Goal: Information Seeking & Learning: Learn about a topic

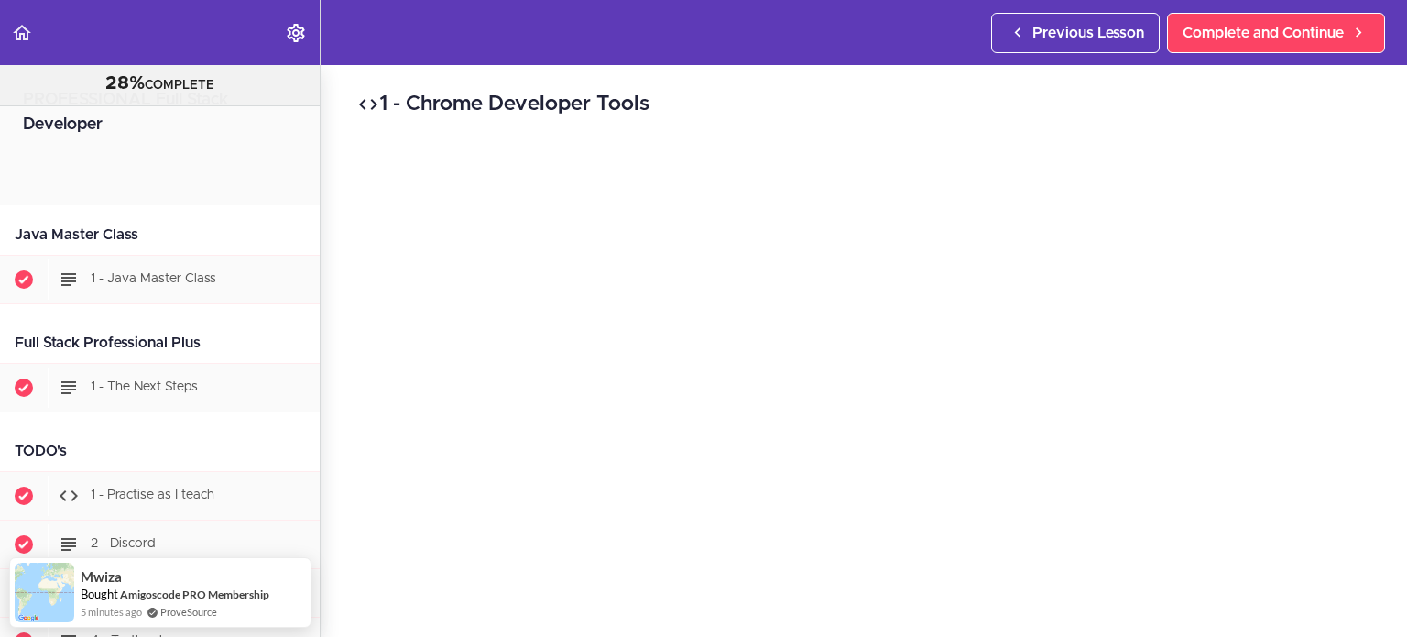
scroll to position [2378, 0]
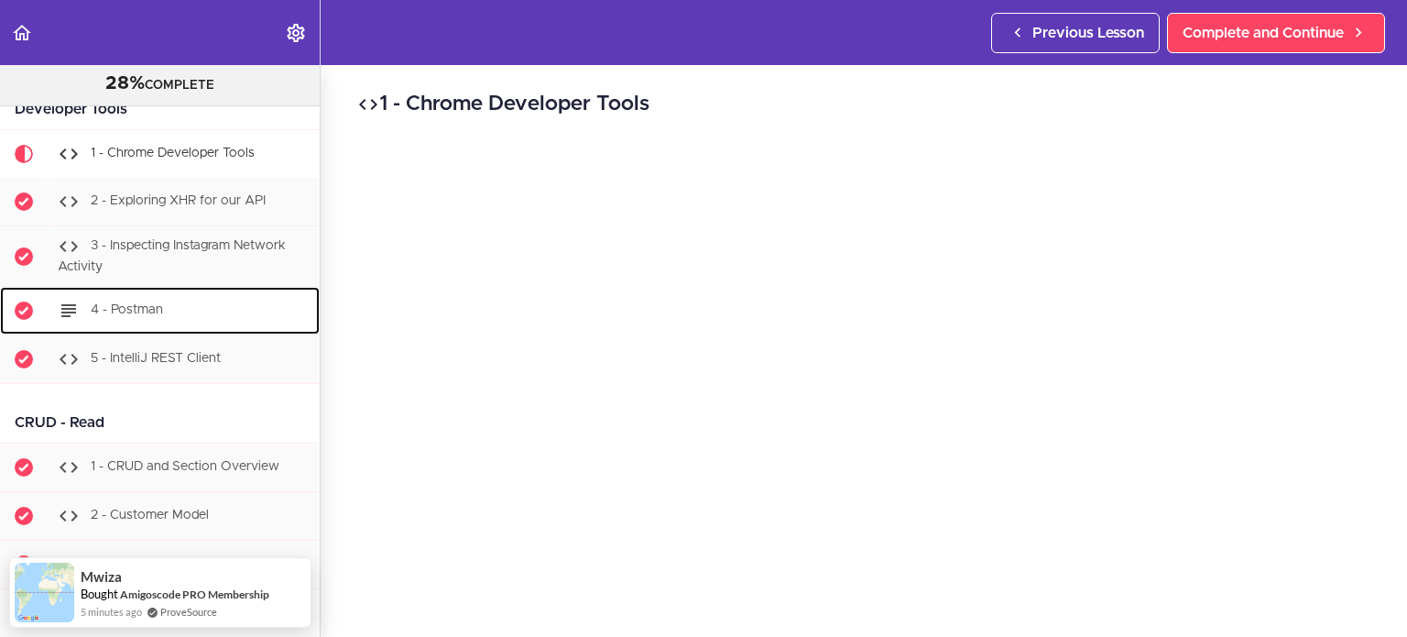
click at [155, 320] on div "4 - Postman" at bounding box center [184, 310] width 272 height 40
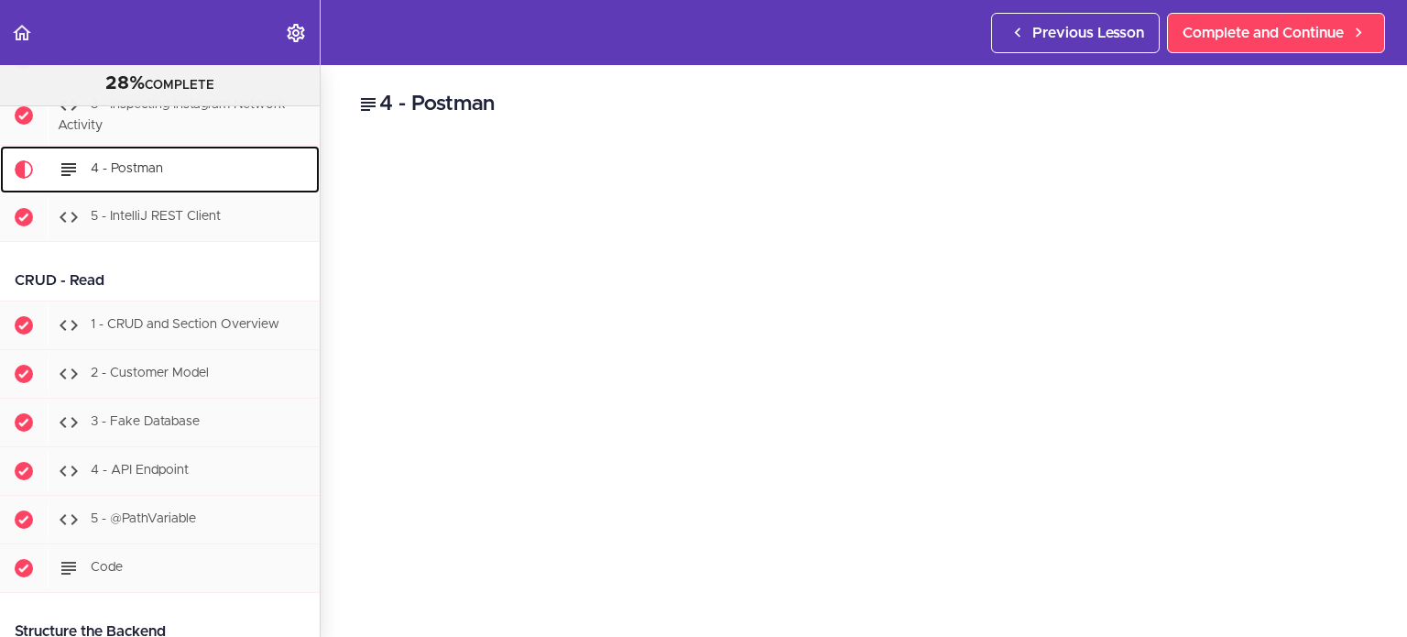
scroll to position [2535, 0]
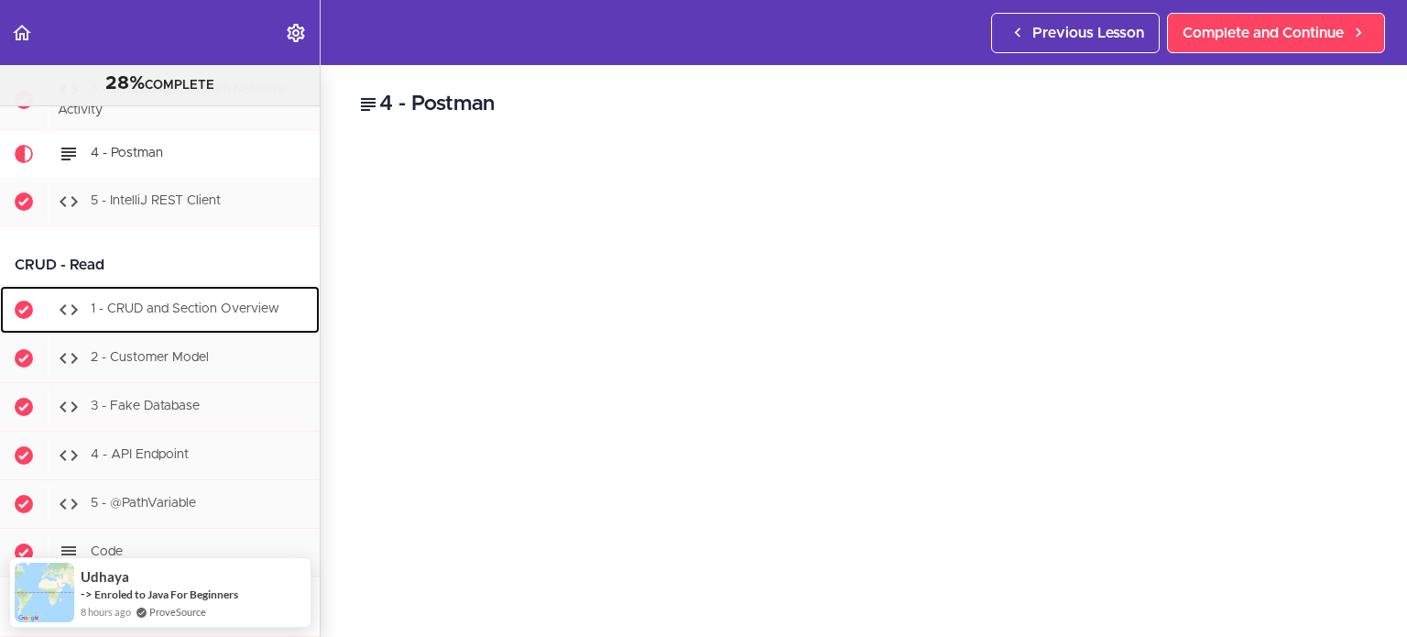
click at [180, 316] on span "1 - CRUD and Section Overview" at bounding box center [185, 309] width 189 height 13
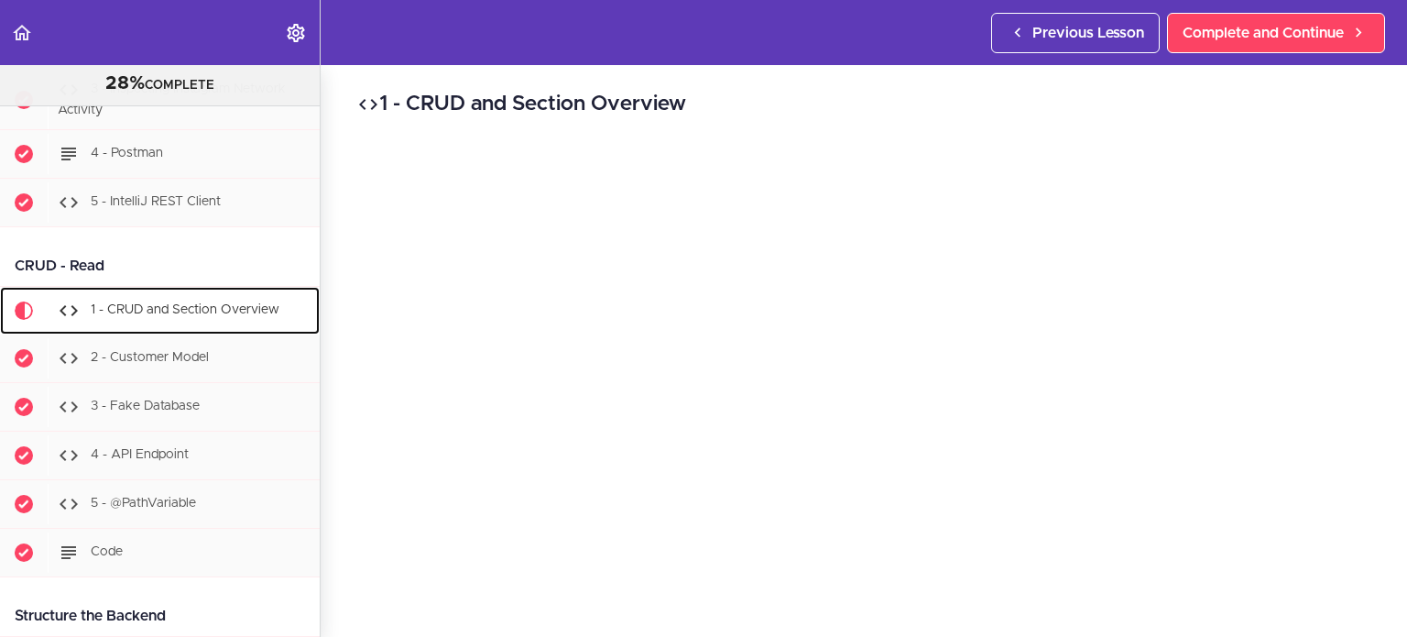
scroll to position [2691, 0]
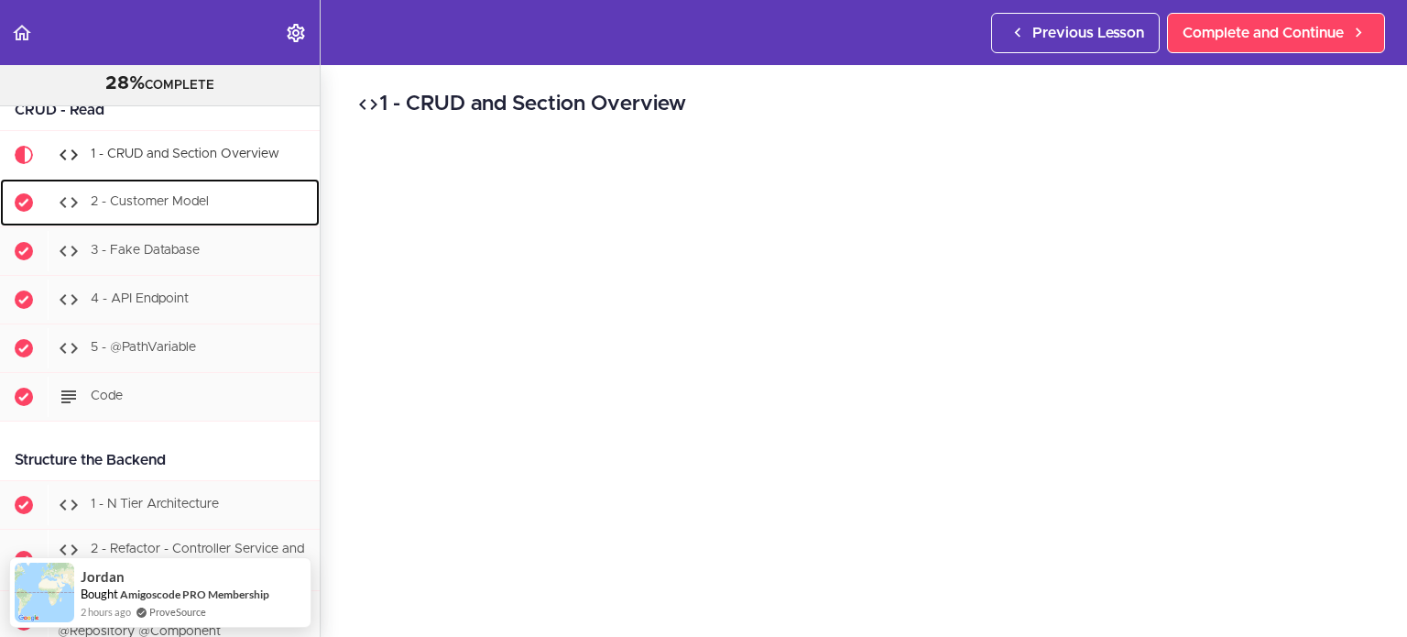
click at [187, 197] on span "2 - Customer Model" at bounding box center [150, 202] width 118 height 13
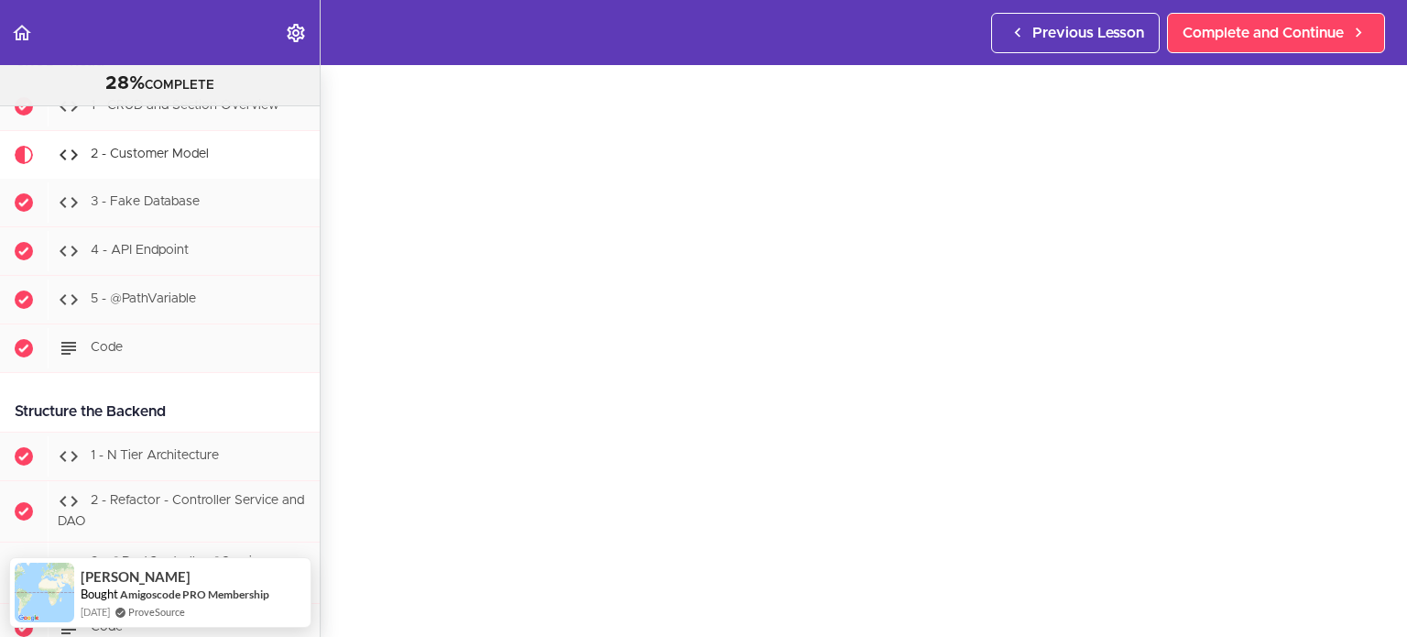
scroll to position [122, 0]
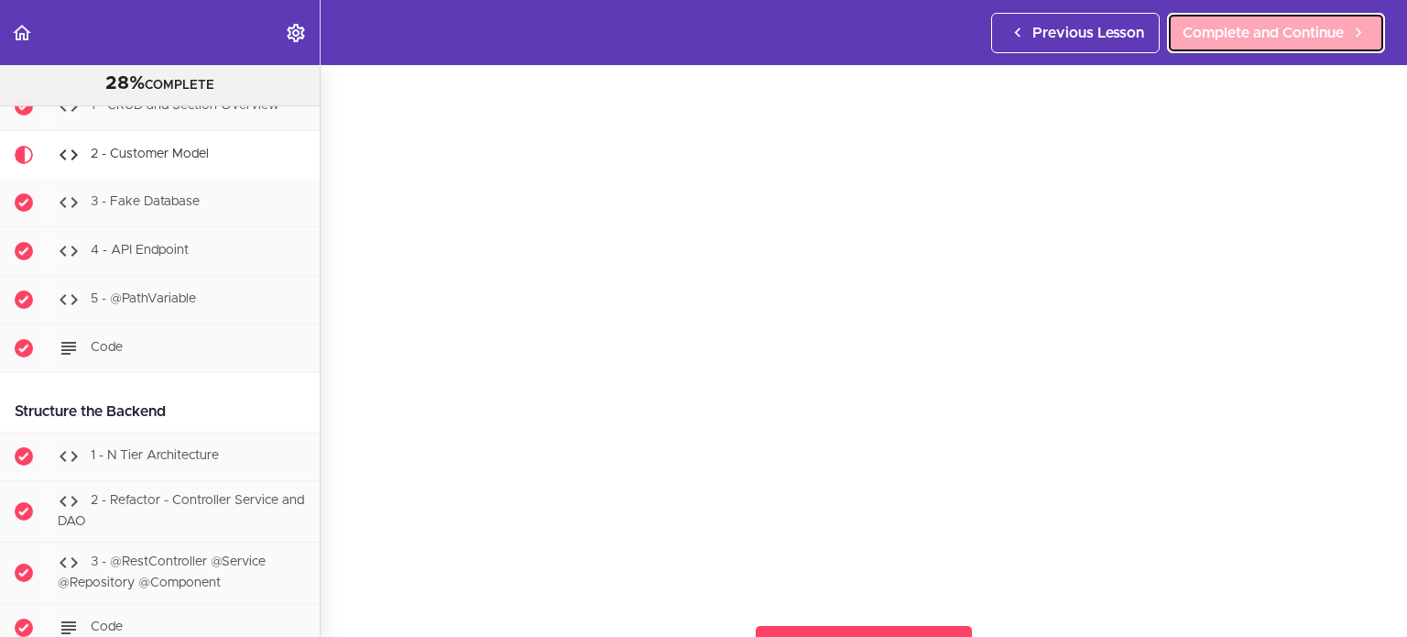
click at [1209, 37] on span "Complete and Continue" at bounding box center [1263, 33] width 161 height 22
